Goal: Find specific page/section: Find specific page/section

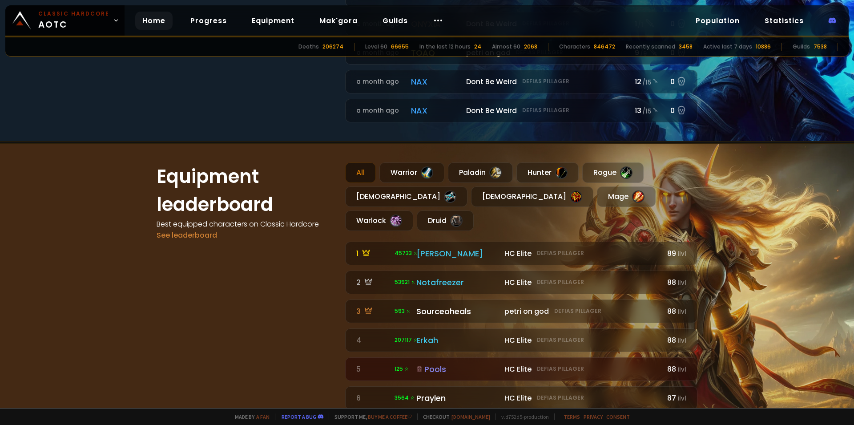
scroll to position [534, 0]
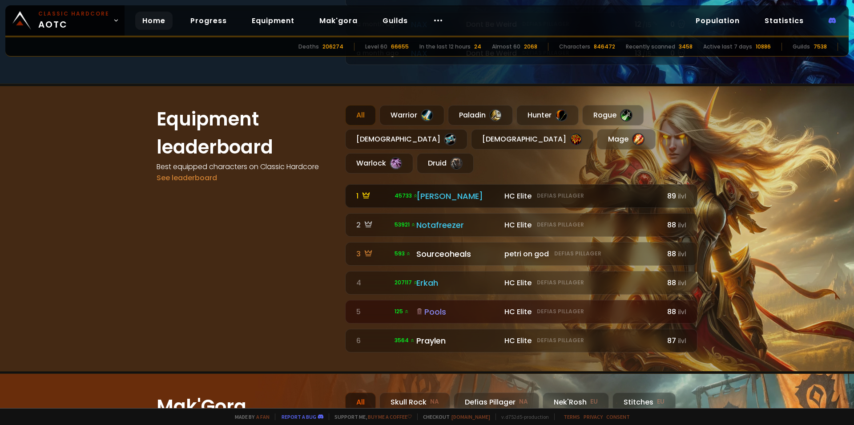
click at [565, 192] on small "Defias Pillager" at bounding box center [560, 196] width 47 height 8
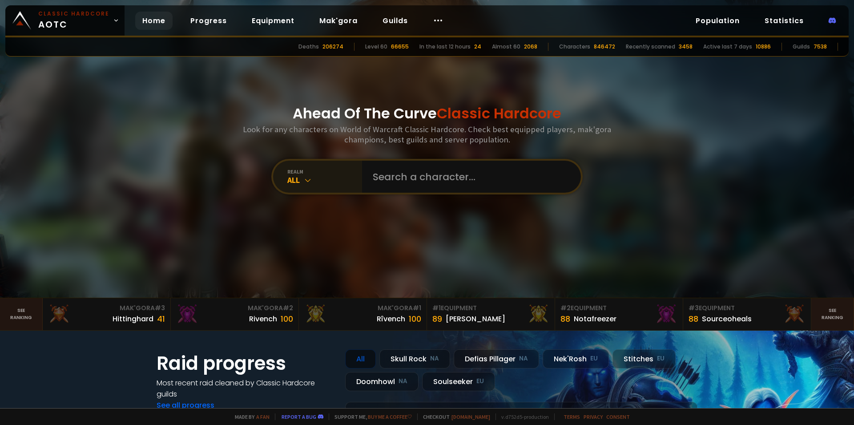
click at [302, 162] on div "realm All" at bounding box center [317, 177] width 89 height 32
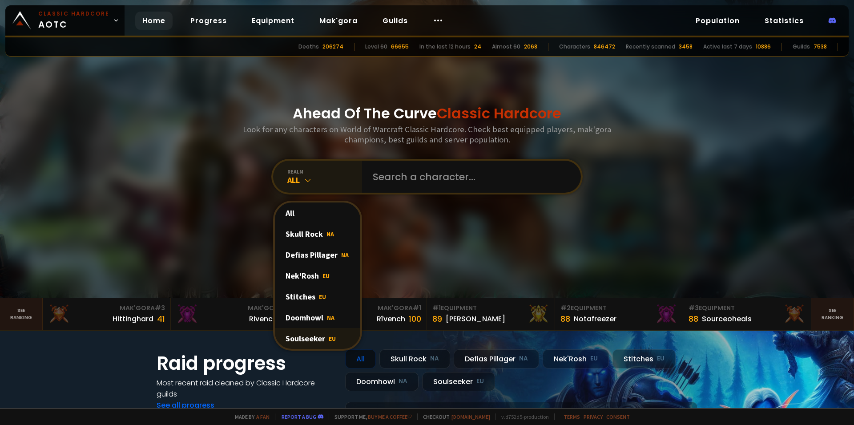
click at [329, 334] on div "Soulseeker EU" at bounding box center [317, 338] width 85 height 21
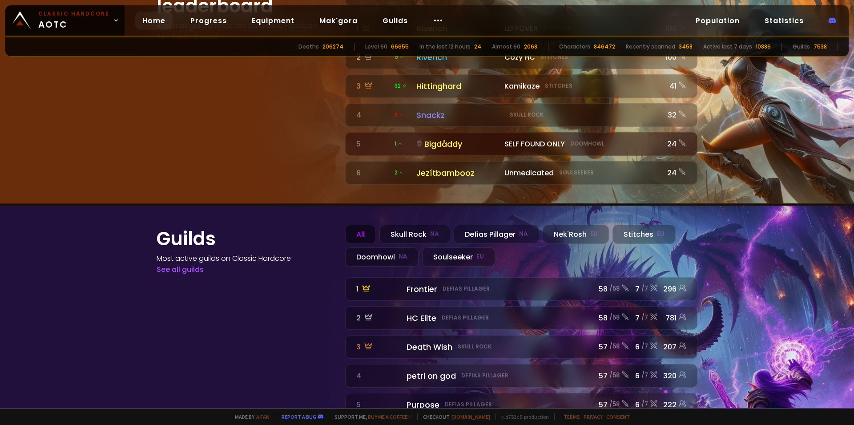
scroll to position [980, 0]
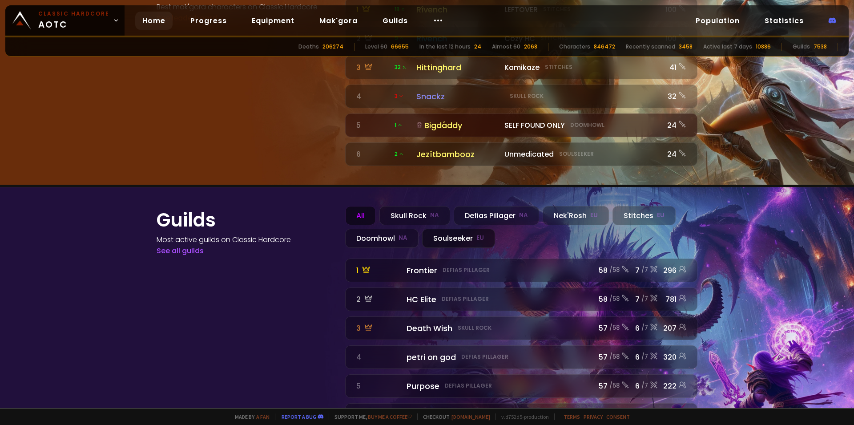
click at [457, 229] on div "Soulseeker EU" at bounding box center [458, 238] width 73 height 19
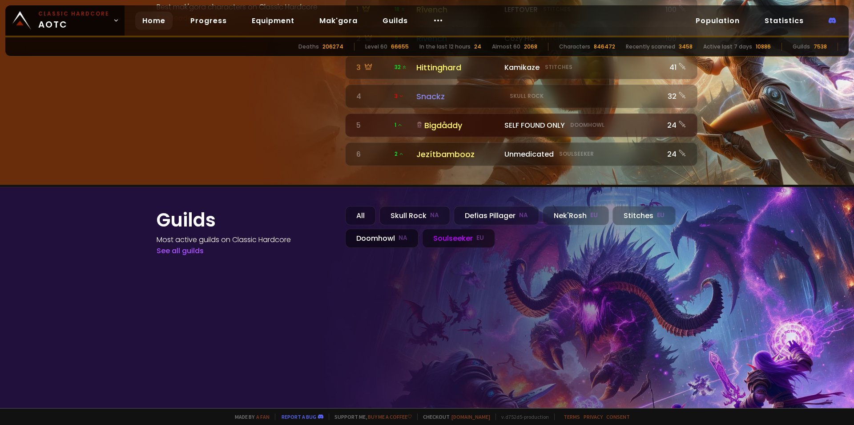
click at [393, 229] on div "Doomhowl NA" at bounding box center [381, 238] width 73 height 19
click at [620, 206] on div "Stitches EU" at bounding box center [643, 215] width 63 height 19
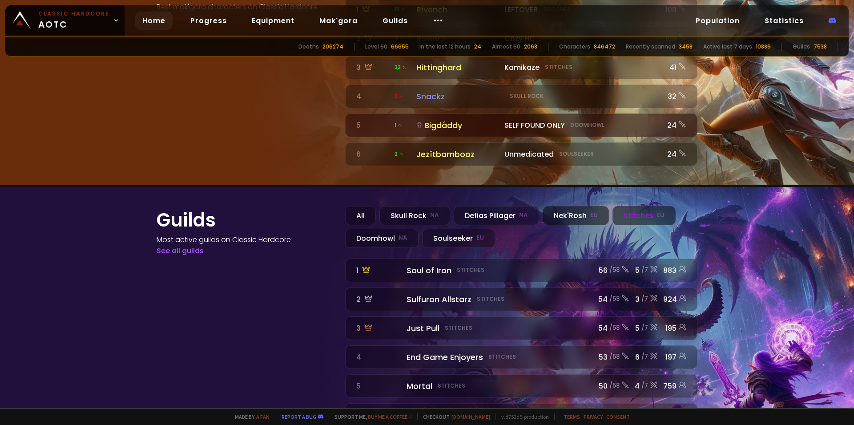
click at [593, 206] on div "Nek'Rosh EU" at bounding box center [575, 215] width 66 height 19
click at [508, 206] on div "Defias Pillager NA" at bounding box center [496, 215] width 85 height 19
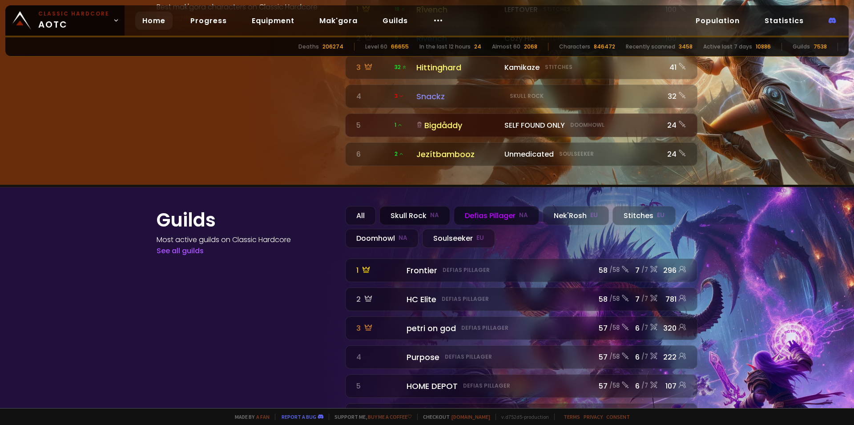
click at [423, 206] on div "Skull Rock NA" at bounding box center [414, 215] width 71 height 19
click at [470, 229] on div "Soulseeker EU" at bounding box center [458, 238] width 73 height 19
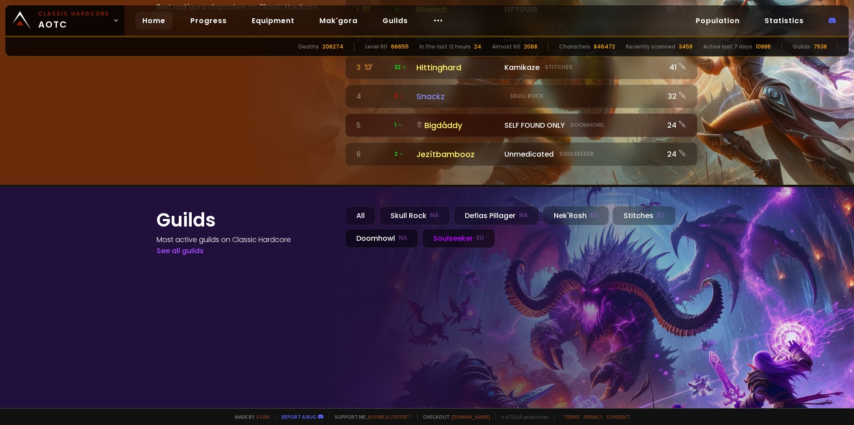
click at [371, 229] on div "Doomhowl NA" at bounding box center [381, 238] width 73 height 19
click at [619, 206] on div "Stitches EU" at bounding box center [643, 215] width 63 height 19
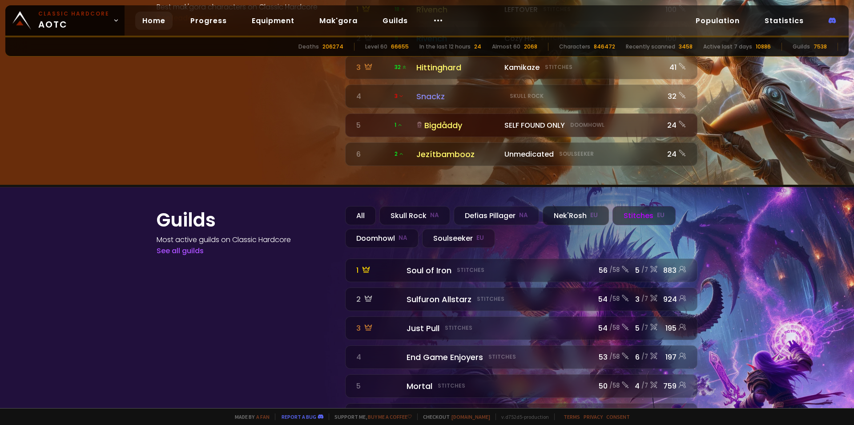
click at [583, 206] on div "Nek'Rosh EU" at bounding box center [575, 215] width 66 height 19
